Goal: Find specific page/section: Find specific page/section

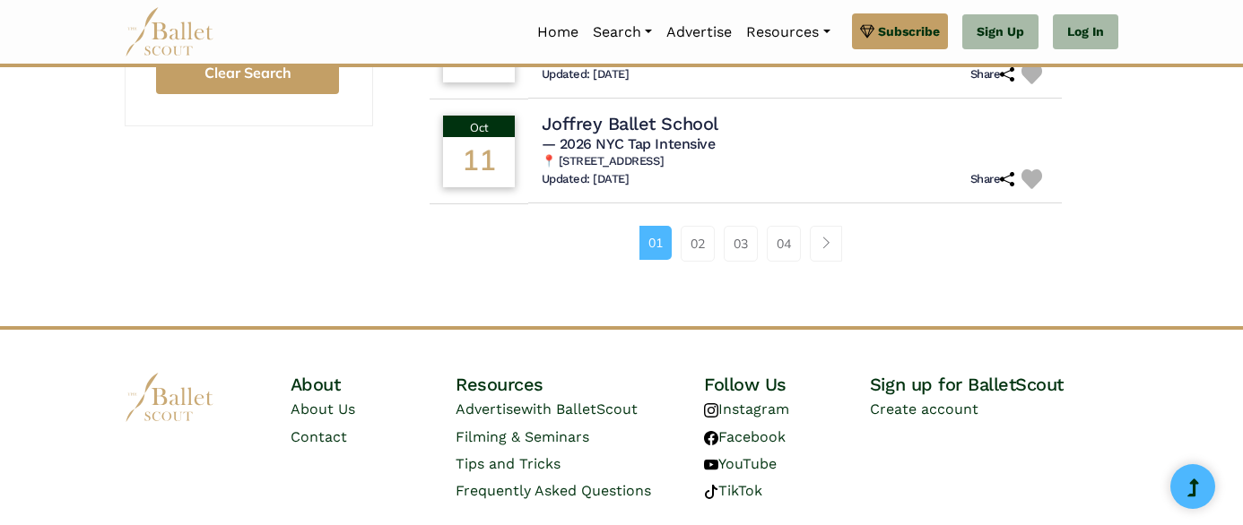
scroll to position [1380, 0]
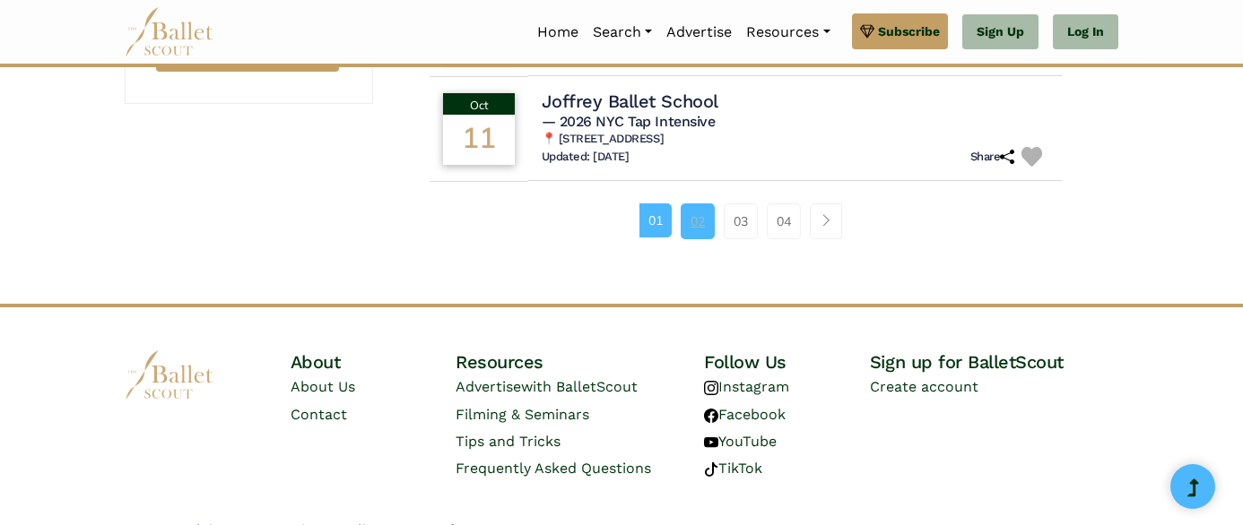
click at [698, 229] on link "02" at bounding box center [697, 222] width 34 height 36
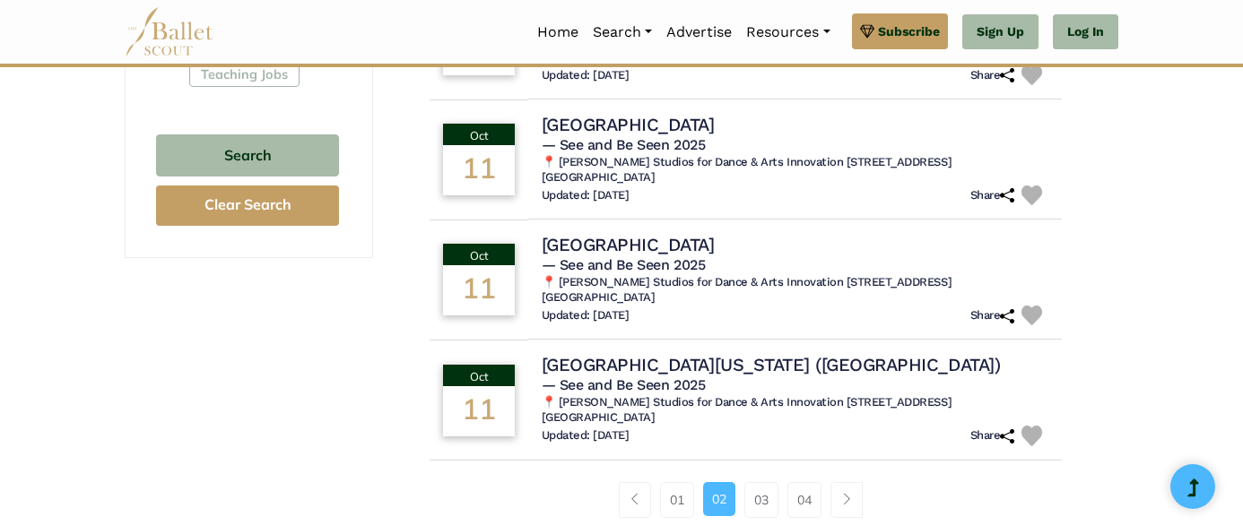
scroll to position [1228, 0]
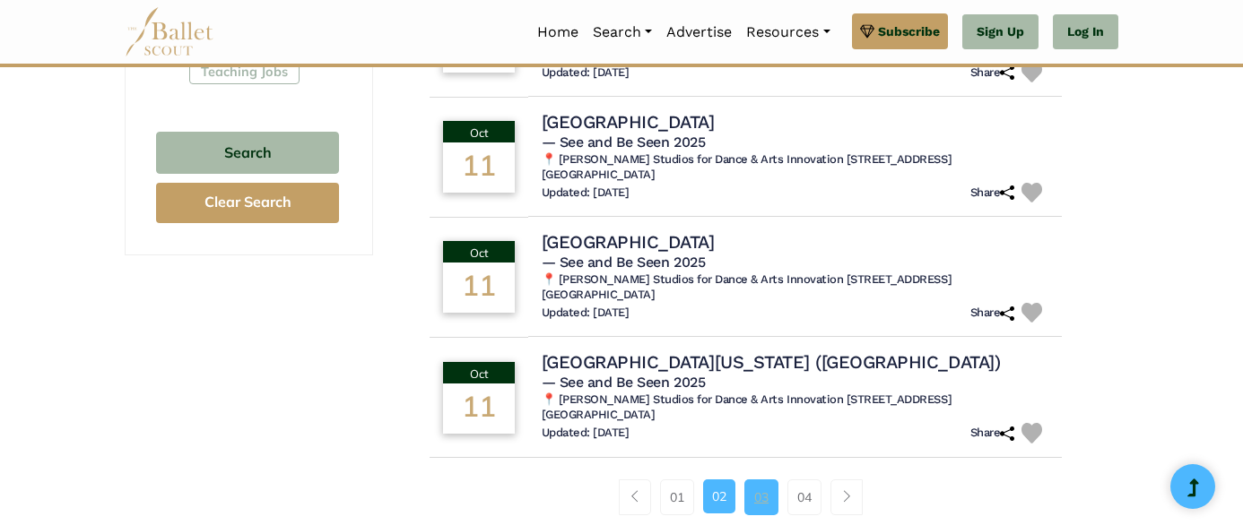
click at [758, 480] on link "03" at bounding box center [761, 498] width 34 height 36
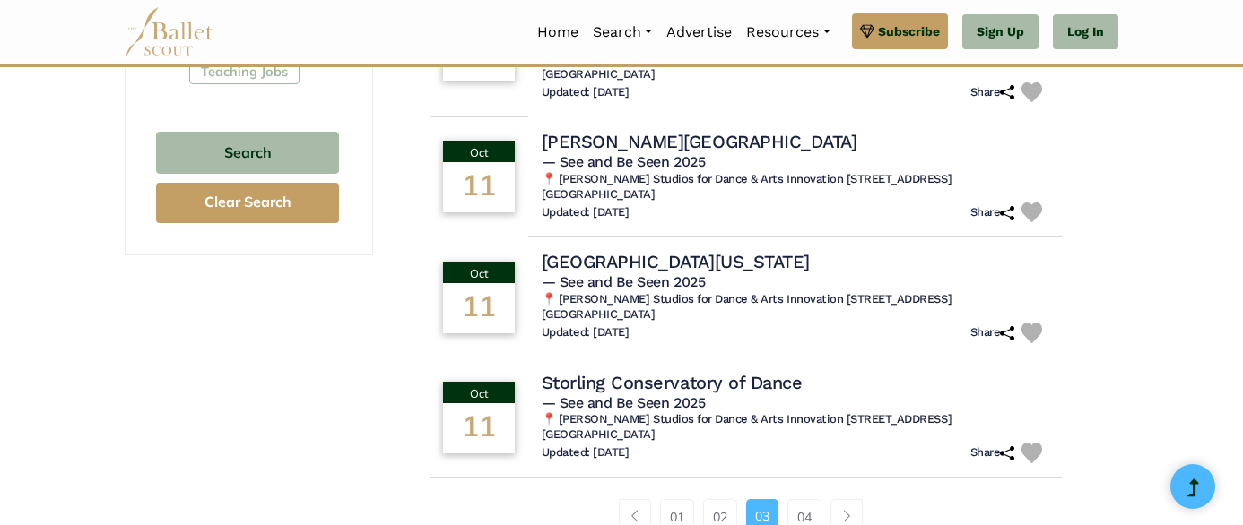
scroll to position [1231, 0]
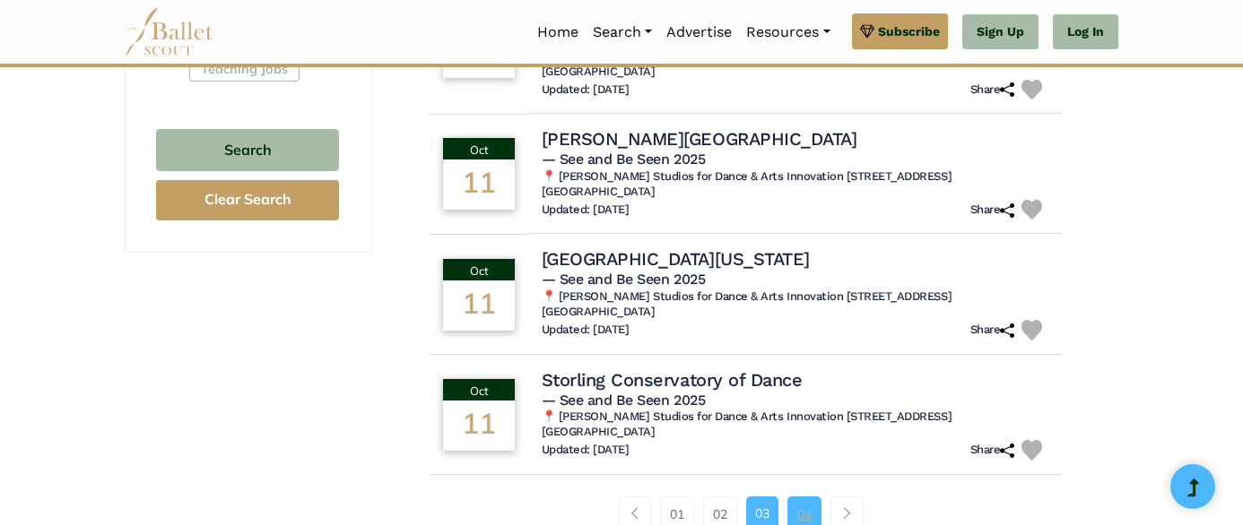
click at [806, 499] on link "04" at bounding box center [804, 515] width 34 height 36
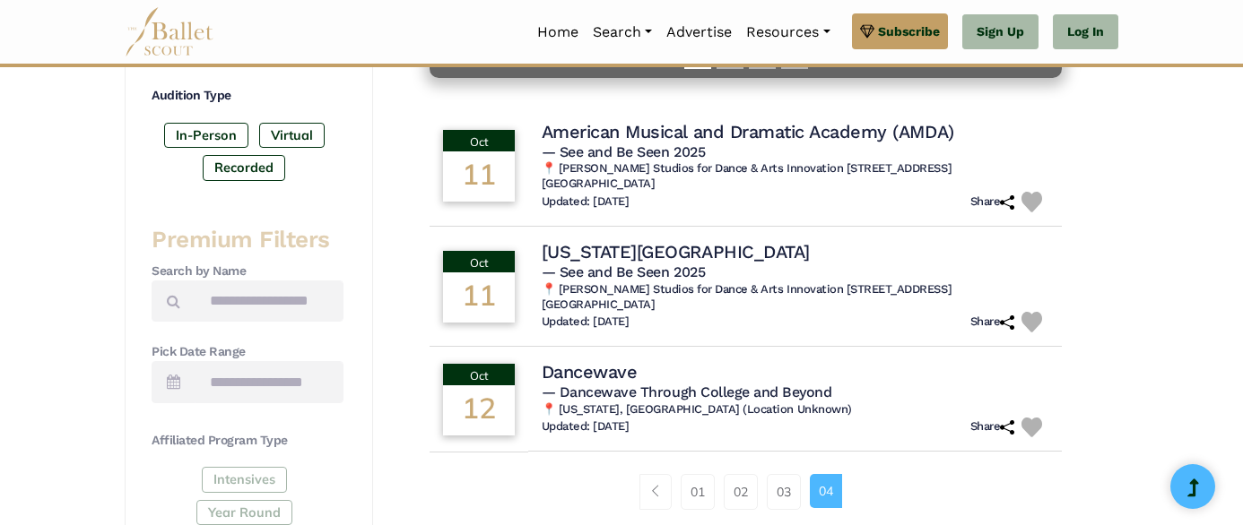
scroll to position [507, 0]
